Goal: Task Accomplishment & Management: Manage account settings

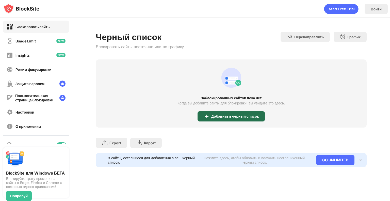
click at [213, 118] on div "Добавить в черный список" at bounding box center [234, 116] width 47 height 4
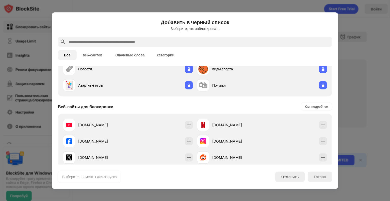
scroll to position [51, 0]
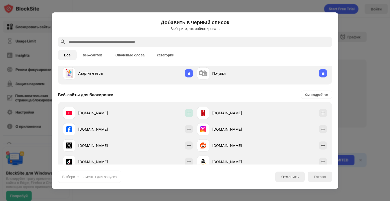
drag, startPoint x: 187, startPoint y: 112, endPoint x: 190, endPoint y: 85, distance: 26.9
click at [190, 85] on div "Категории для блокировки 🔞 Взрослый 💬 Социальное 🗞 Новости 🏀 виды спорта 🃏 Азар…" at bounding box center [195, 178] width 274 height 326
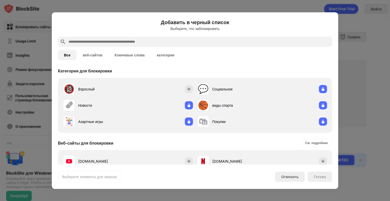
scroll to position [0, 0]
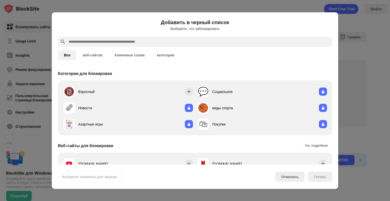
click at [155, 45] on div at bounding box center [195, 42] width 274 height 10
click at [155, 41] on input "text" at bounding box center [199, 42] width 262 height 6
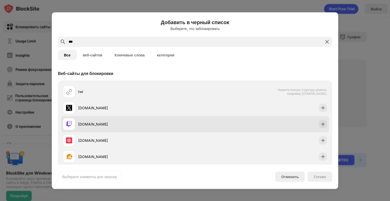
type input "***"
click at [322, 123] on div at bounding box center [323, 124] width 8 height 8
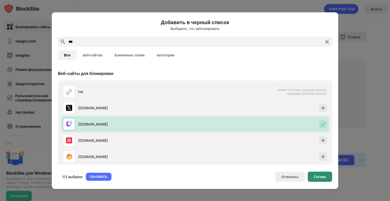
click at [317, 175] on div "Готово" at bounding box center [320, 176] width 12 height 4
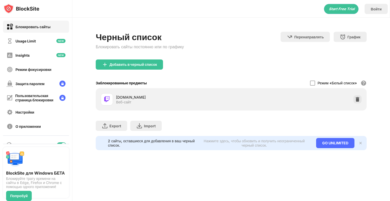
click at [136, 61] on div "Добавить в черный список" at bounding box center [129, 64] width 67 height 10
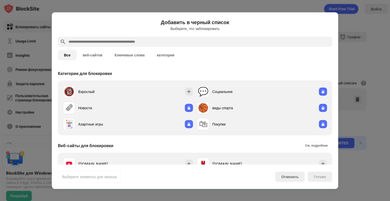
click at [134, 40] on input "text" at bounding box center [199, 42] width 262 height 6
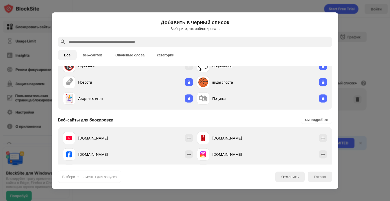
scroll to position [76, 0]
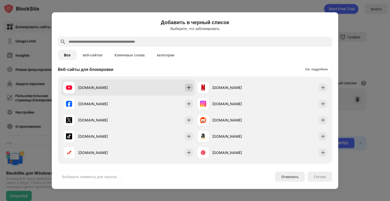
click at [189, 86] on img at bounding box center [188, 87] width 5 height 5
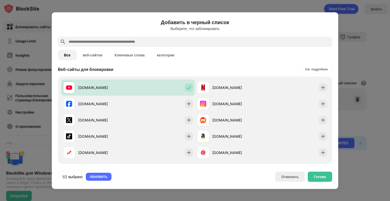
click at [328, 175] on div "Готово" at bounding box center [320, 176] width 24 height 10
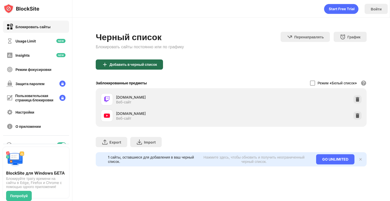
click at [134, 67] on div "Добавить в черный список" at bounding box center [129, 64] width 67 height 10
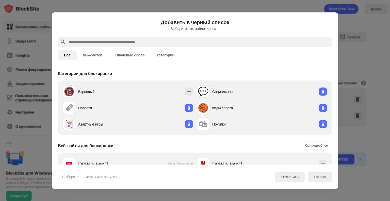
click at [101, 52] on button "веб-сайтов" at bounding box center [93, 55] width 32 height 10
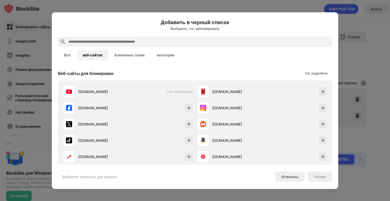
click at [111, 53] on button "Ключевые слова" at bounding box center [129, 55] width 42 height 10
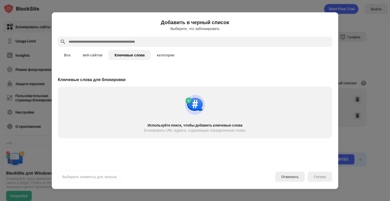
drag, startPoint x: 127, startPoint y: 55, endPoint x: 139, endPoint y: 59, distance: 12.4
click at [128, 55] on button "Ключевые слова" at bounding box center [129, 55] width 42 height 10
click at [156, 57] on button "категории" at bounding box center [166, 55] width 30 height 10
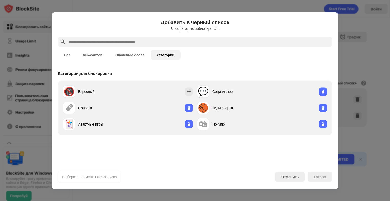
click at [293, 168] on div "Добавить в черный список Выберите, что заблокировать Все веб-сайтов Ключевые сл…" at bounding box center [195, 100] width 274 height 164
click at [293, 171] on div "Выберите элементы для запуска Отменить Готово" at bounding box center [195, 176] width 274 height 12
click at [293, 179] on div "Отменить" at bounding box center [289, 176] width 29 height 10
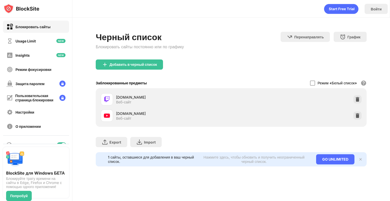
click at [342, 40] on div "График Выберите, в какие дни и временные рамки будет активен черный список." at bounding box center [350, 37] width 33 height 10
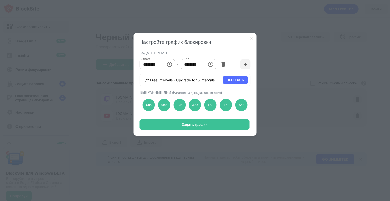
click at [250, 39] on img at bounding box center [251, 38] width 5 height 5
